Goal: Check status: Check status

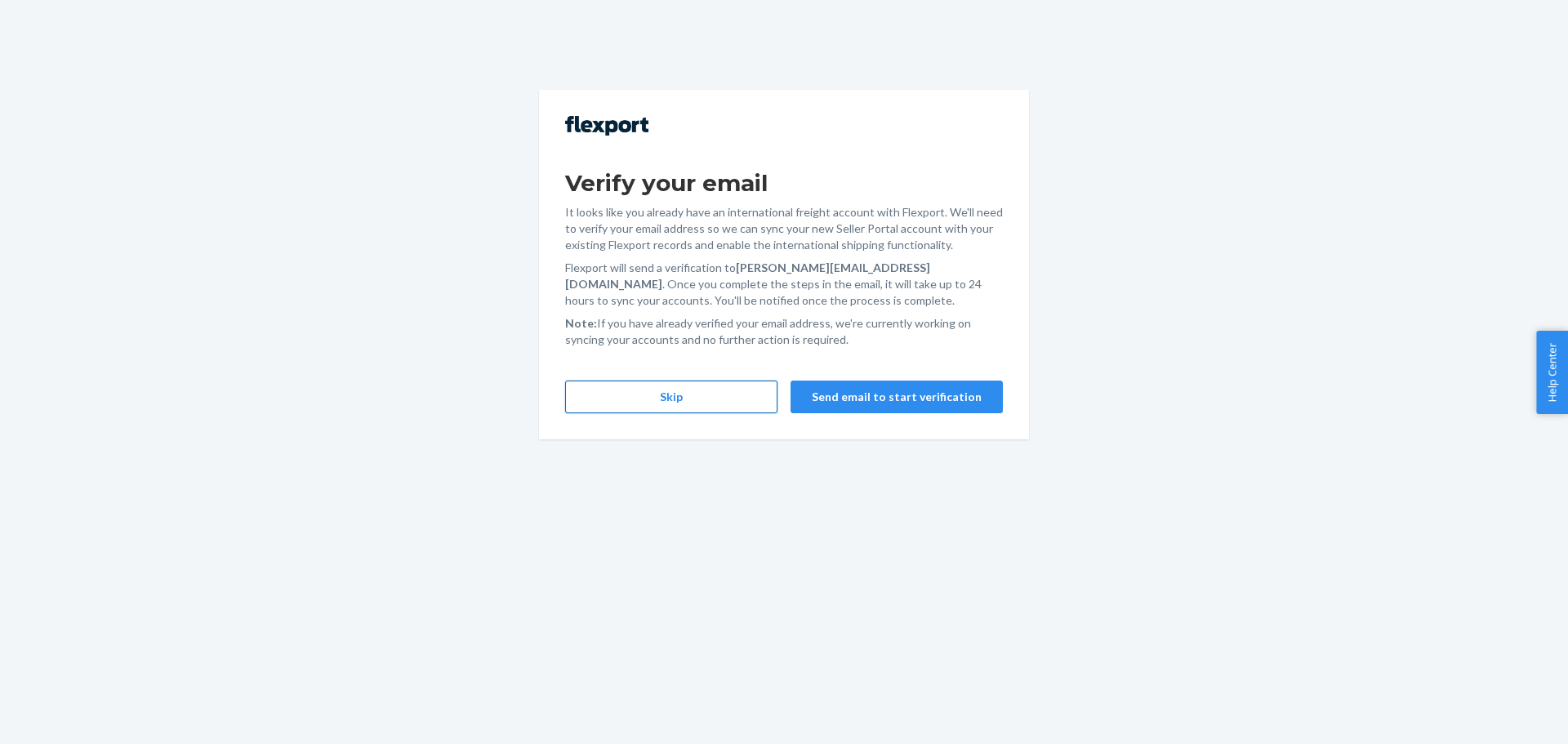
click at [719, 396] on button "Skip" at bounding box center [671, 396] width 212 height 32
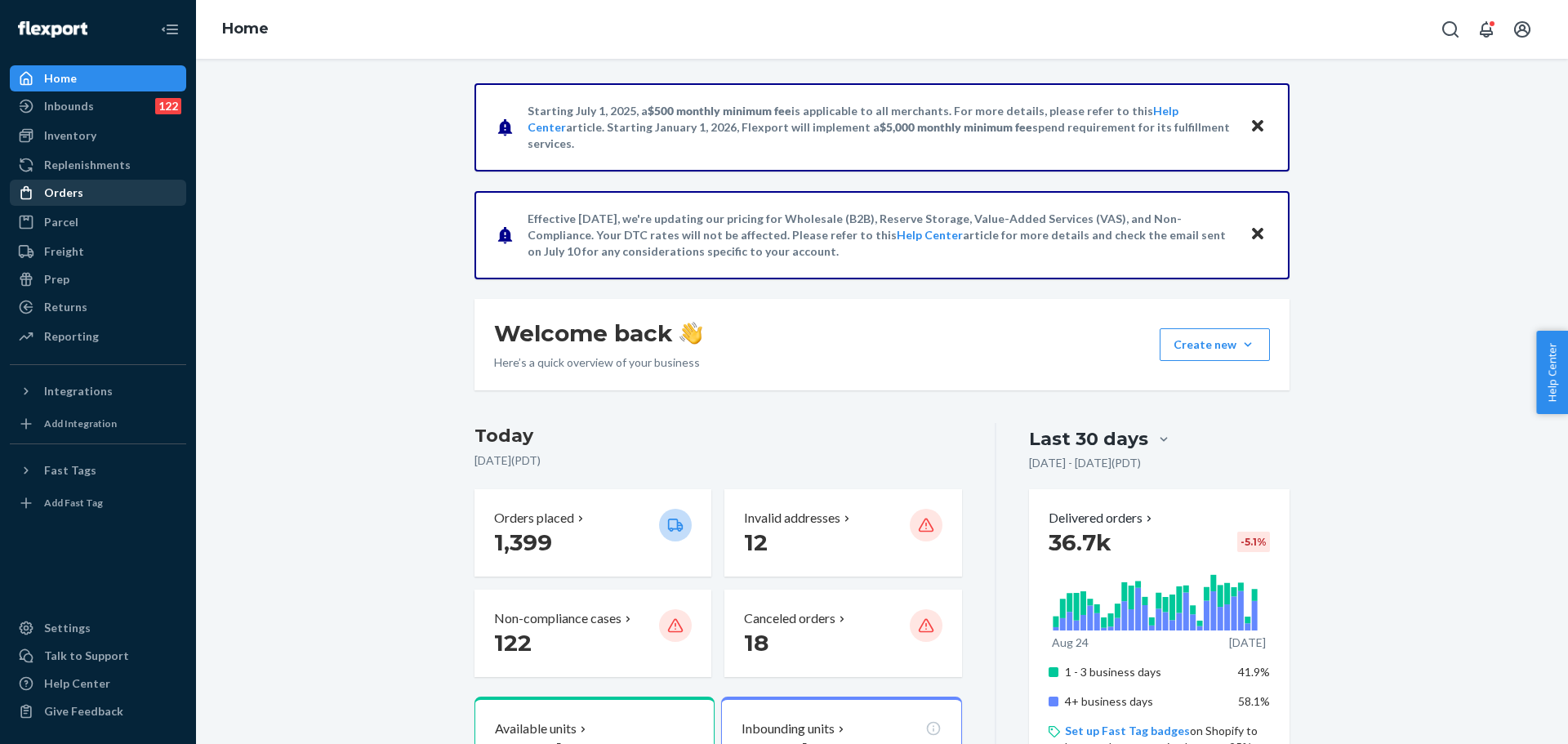
click at [84, 194] on div "Orders" at bounding box center [97, 193] width 173 height 23
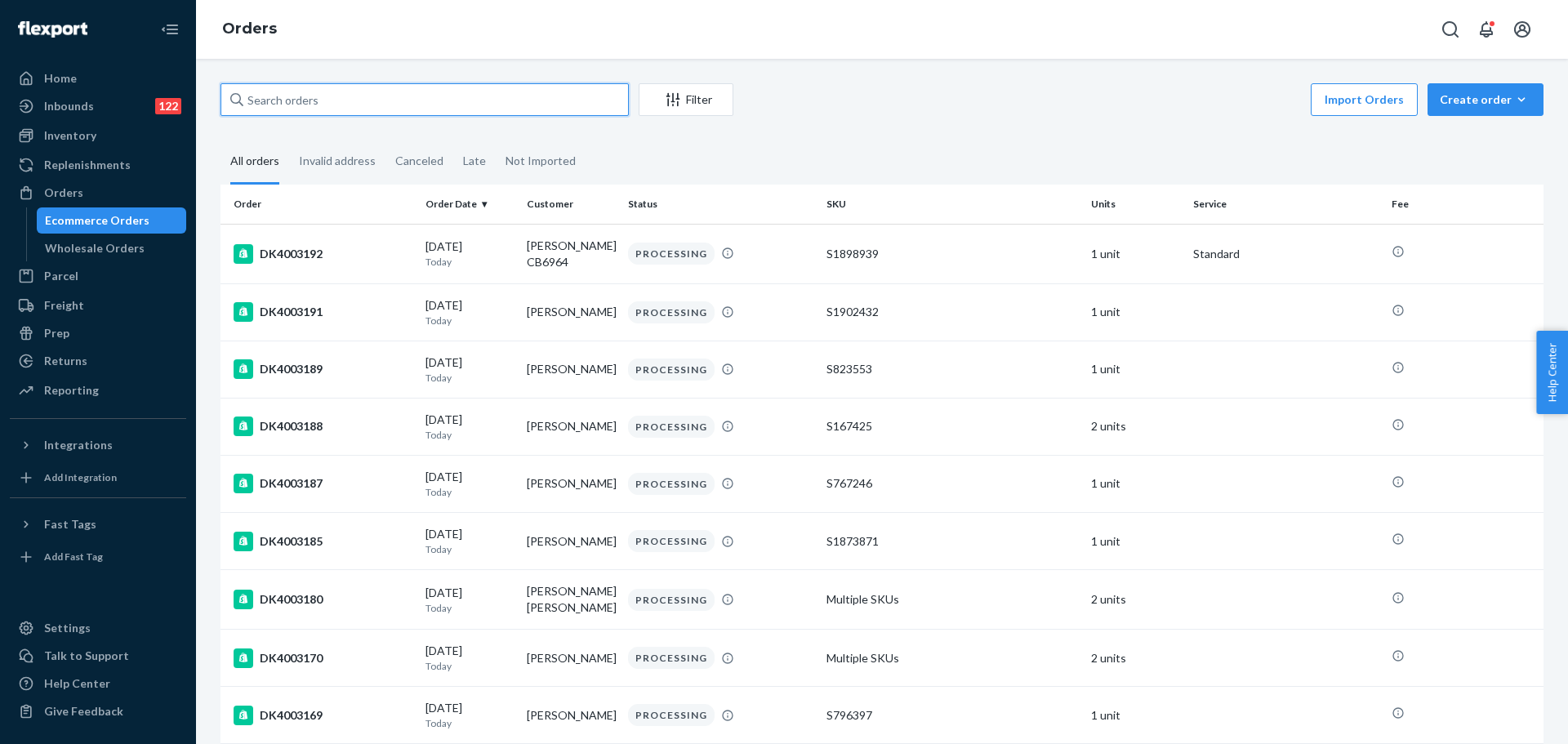
click at [424, 100] on input "text" at bounding box center [424, 99] width 408 height 32
type input "[PERSON_NAME]"
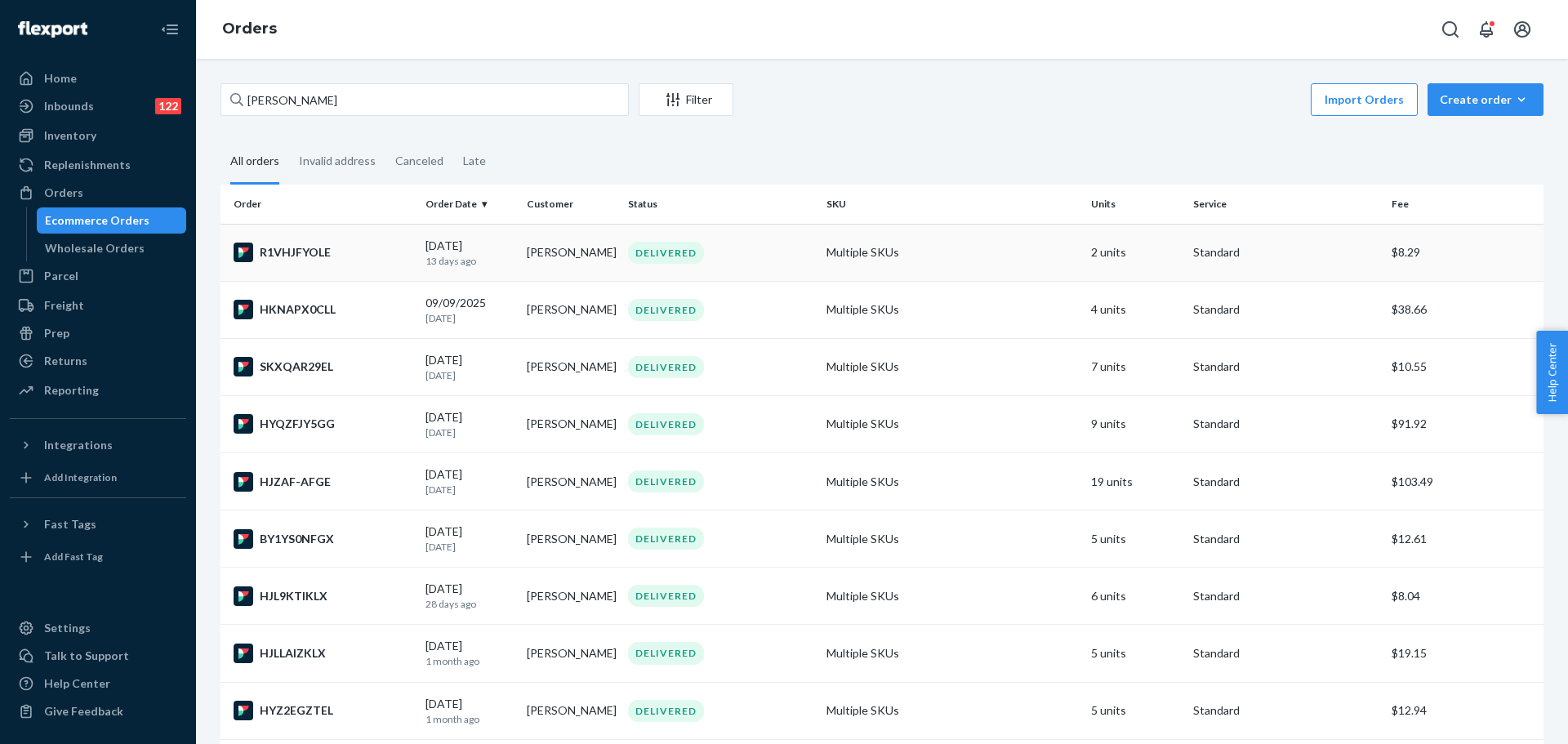
click at [756, 255] on div "DELIVERED" at bounding box center [720, 252] width 192 height 22
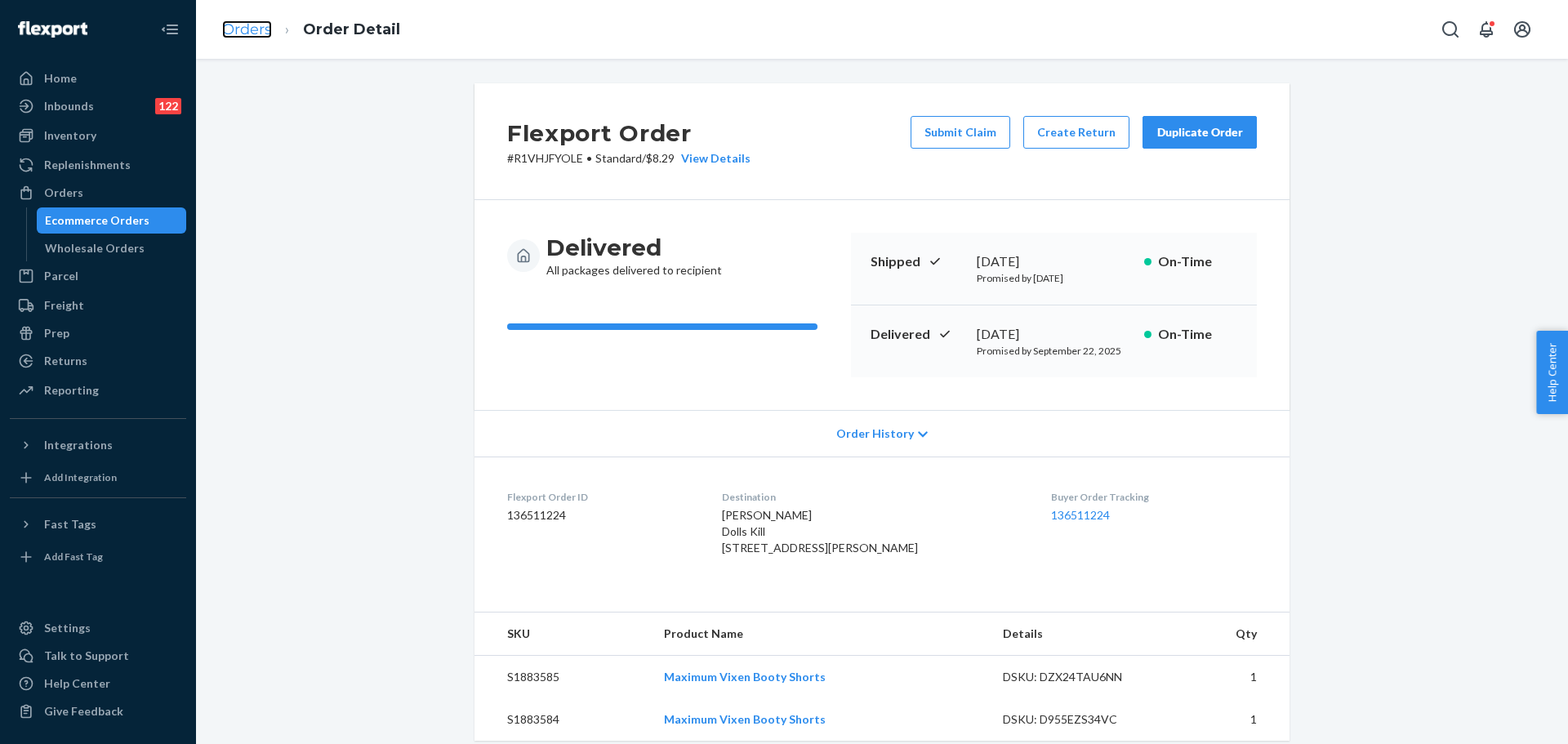
click at [226, 32] on link "Orders" at bounding box center [247, 29] width 50 height 18
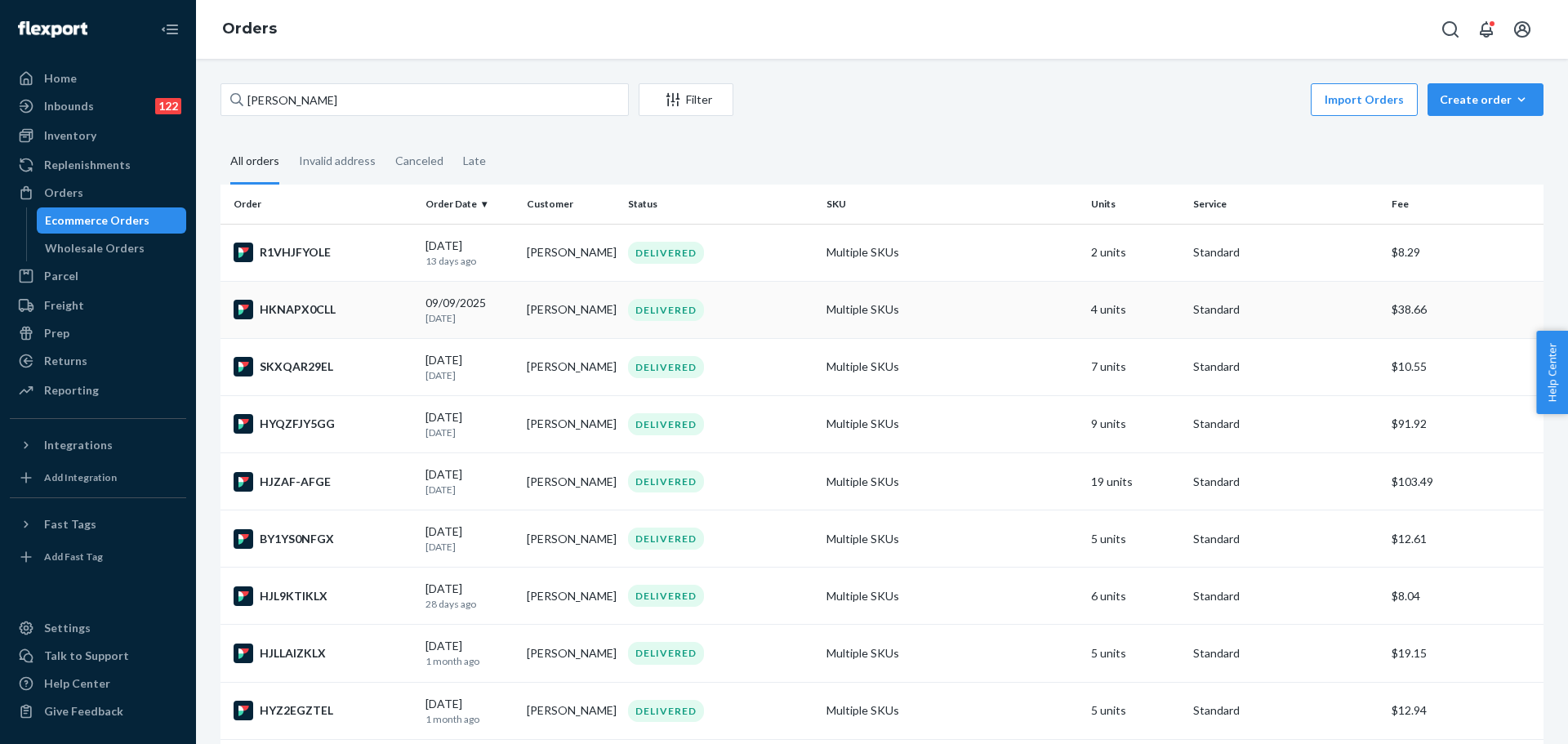
click at [492, 320] on p "[DATE]" at bounding box center [469, 318] width 88 height 14
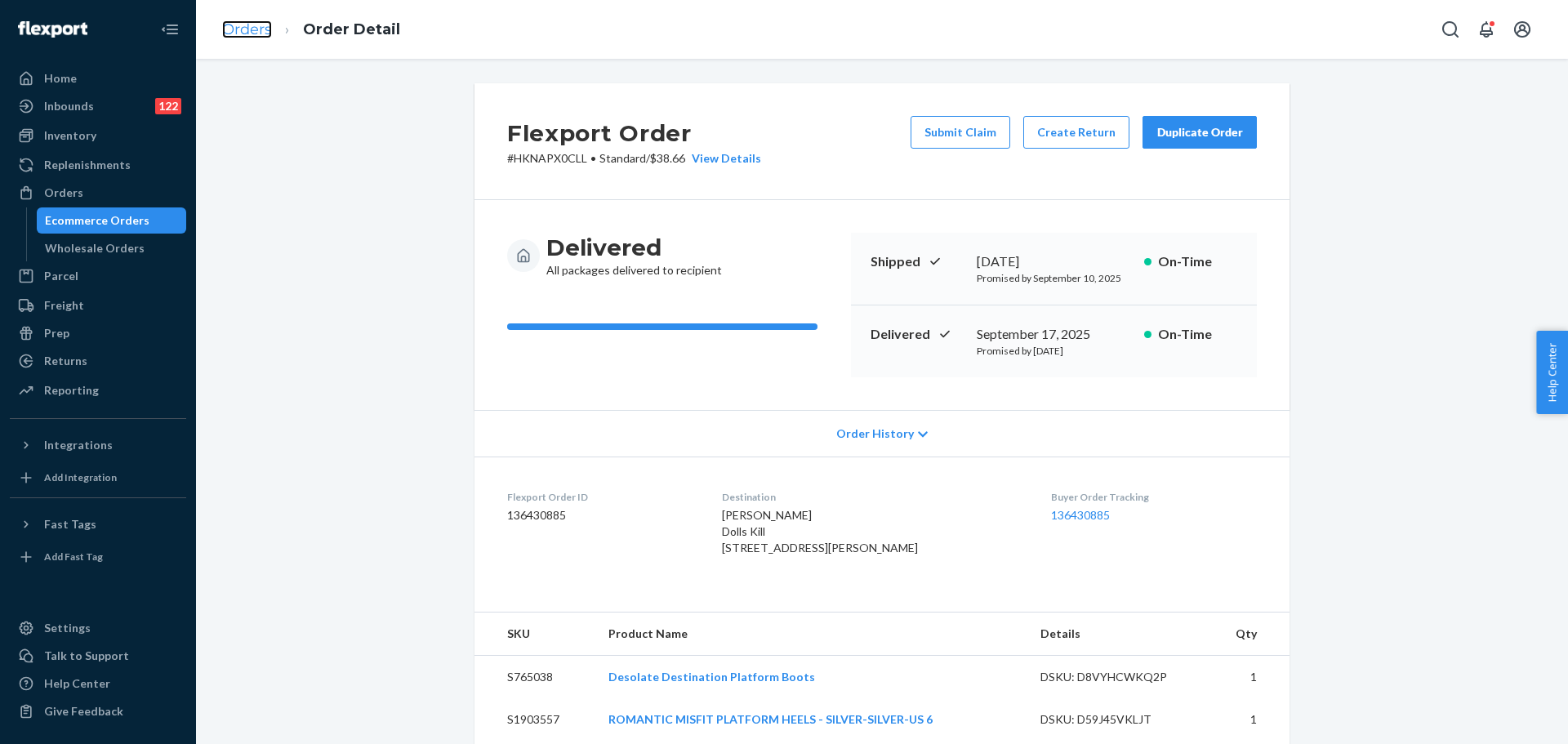
click at [239, 20] on link "Orders" at bounding box center [247, 29] width 50 height 18
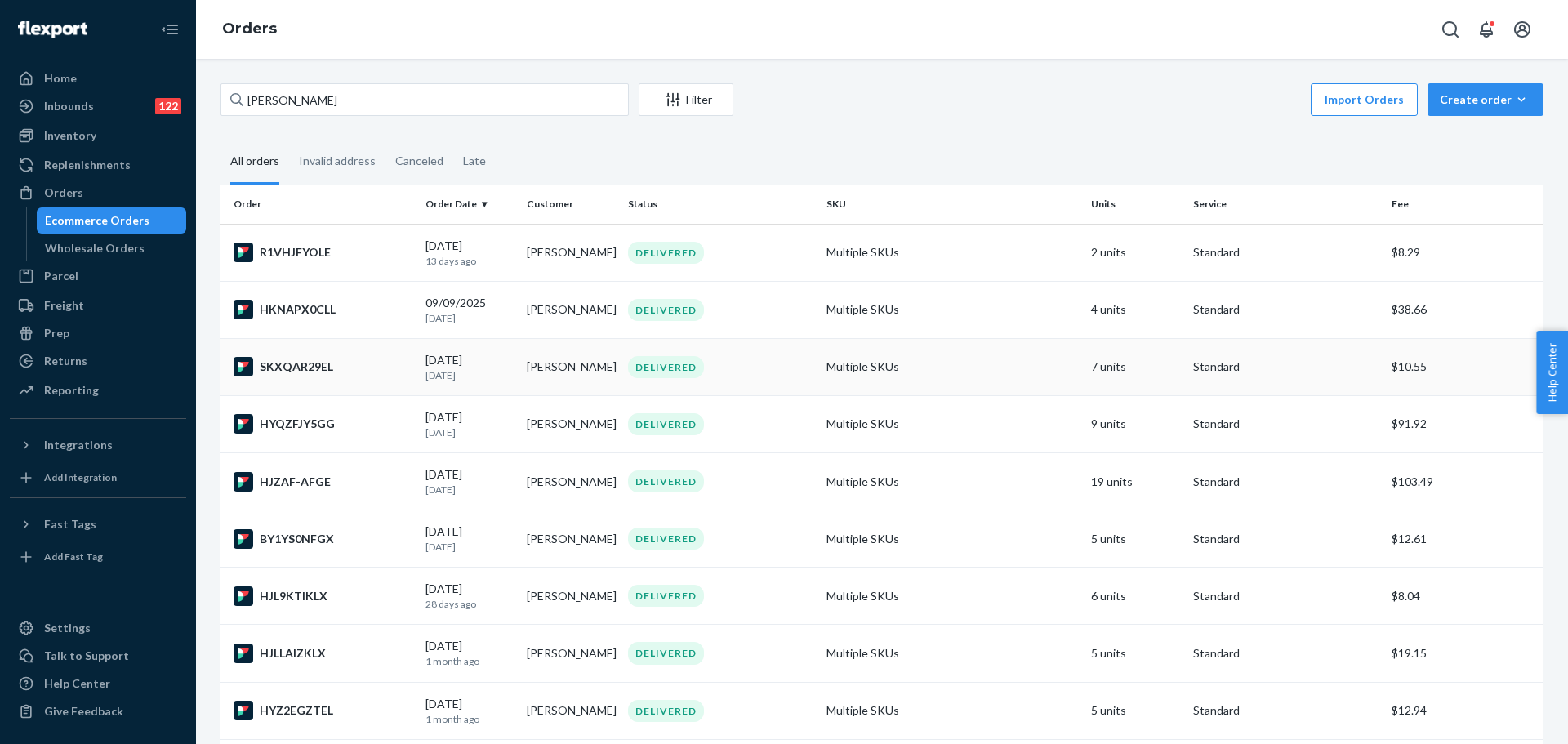
click at [560, 369] on td "[PERSON_NAME]" at bounding box center [570, 367] width 101 height 57
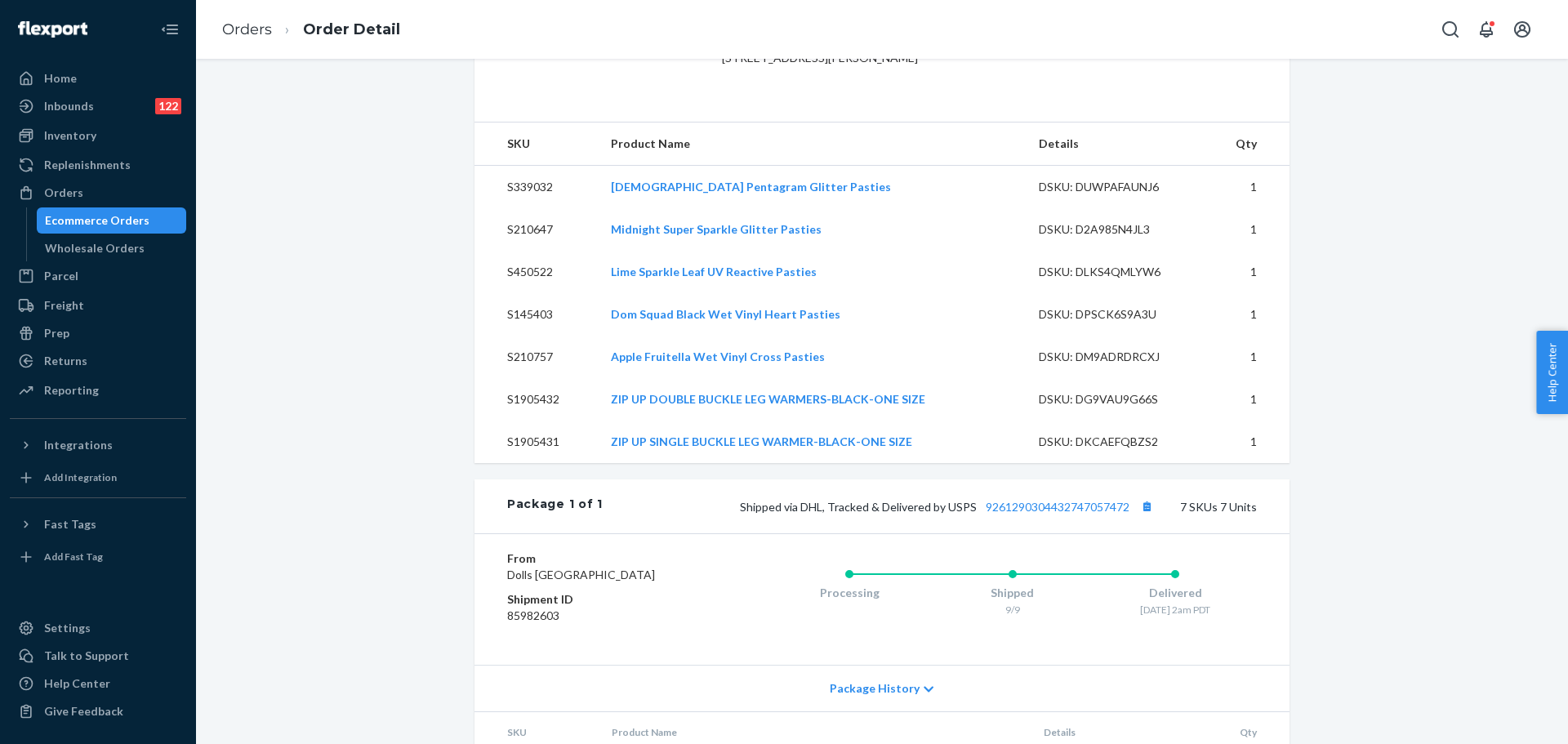
scroll to position [817, 0]
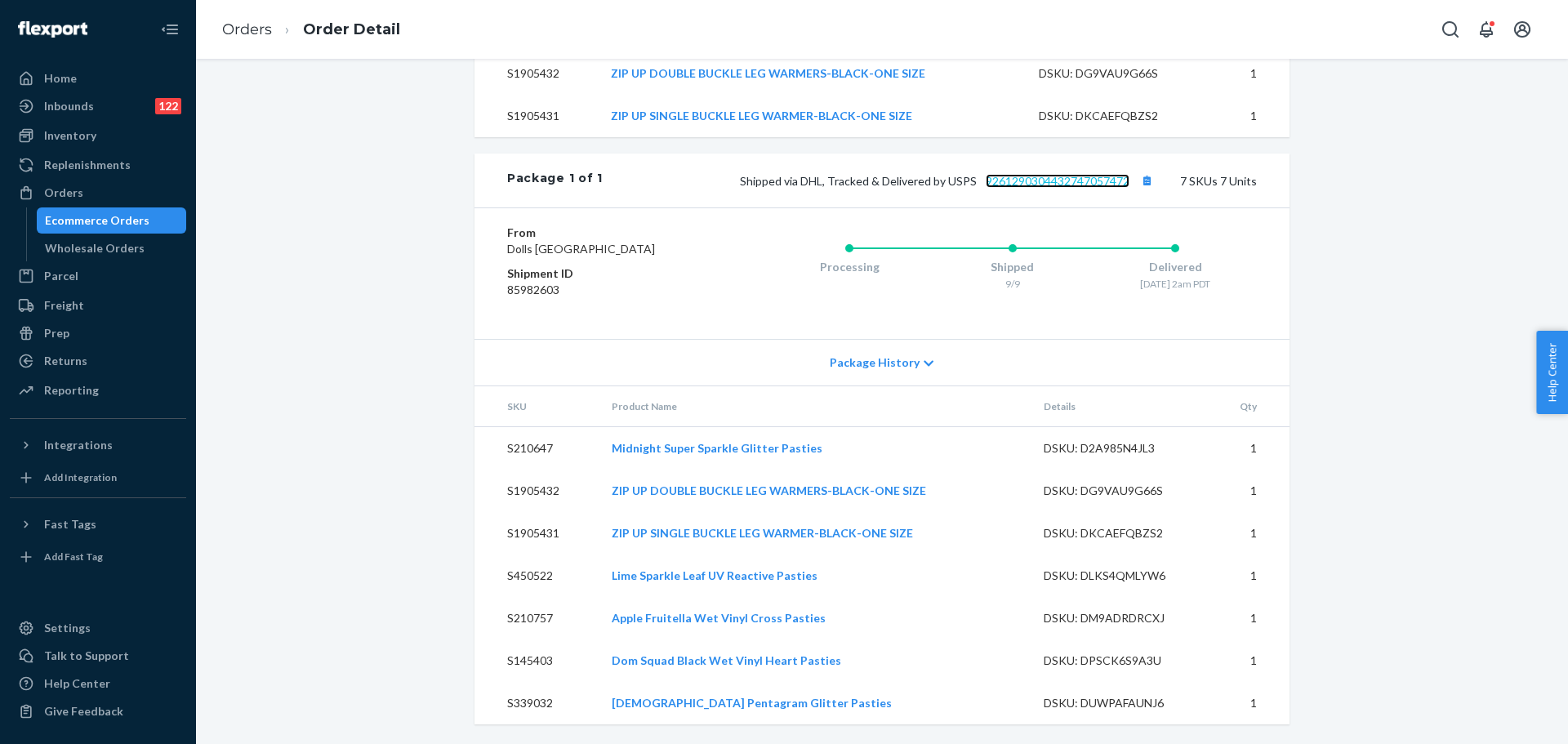
click at [1016, 188] on link "9261290304432747057472" at bounding box center [1058, 181] width 143 height 14
